Goal: Information Seeking & Learning: Learn about a topic

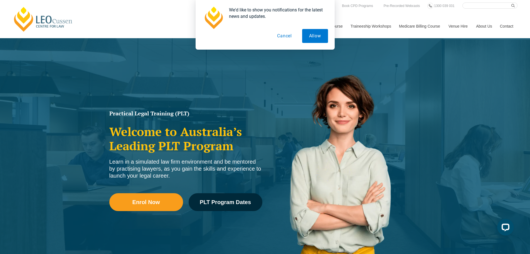
click at [290, 35] on button "Cancel" at bounding box center [284, 36] width 29 height 14
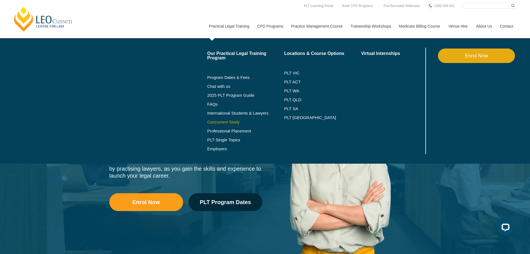
click at [226, 120] on link "Concurrent Study" at bounding box center [245, 122] width 77 height 4
